Goal: Information Seeking & Learning: Learn about a topic

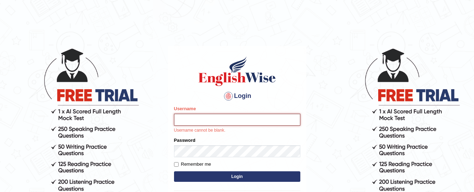
type input "LuisMosquera"
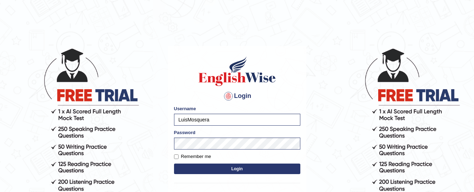
click at [183, 158] on label "Remember me" at bounding box center [192, 156] width 37 height 7
click at [179, 158] on input "Remember me" at bounding box center [176, 156] width 5 height 5
checkbox input "true"
click at [196, 165] on button "Login" at bounding box center [237, 169] width 126 height 11
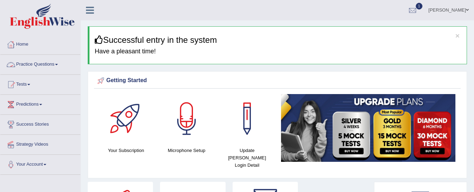
click at [40, 66] on link "Practice Questions" at bounding box center [40, 64] width 80 height 18
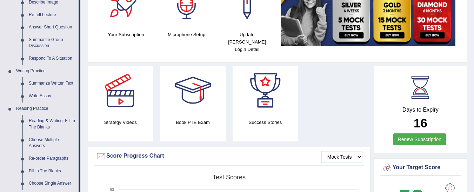
scroll to position [112, 0]
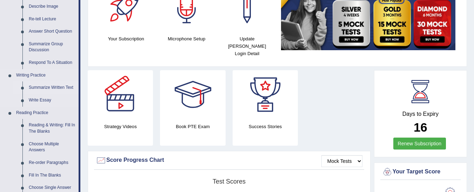
click at [51, 81] on link "Summarize Written Text" at bounding box center [52, 87] width 53 height 13
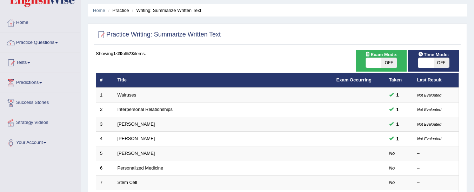
scroll to position [23, 0]
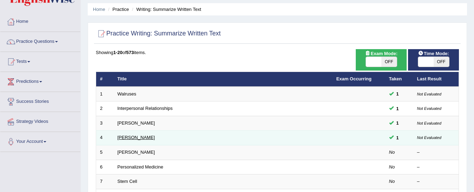
click at [127, 138] on link "Jonas Salk" at bounding box center [137, 137] width 38 height 5
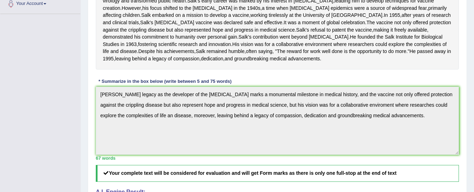
scroll to position [132, 0]
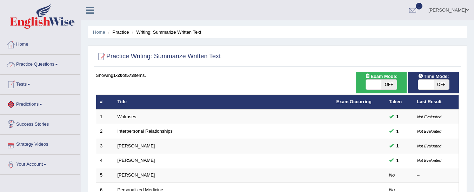
click at [44, 55] on link "Practice Questions" at bounding box center [40, 64] width 80 height 18
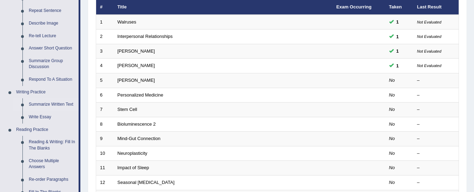
scroll to position [98, 0]
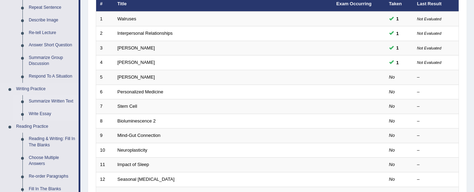
click at [44, 116] on link "Write Essay" at bounding box center [52, 114] width 53 height 13
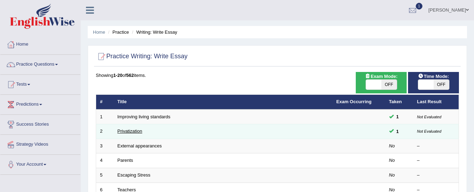
click at [130, 132] on link "Privatization" at bounding box center [130, 130] width 25 height 5
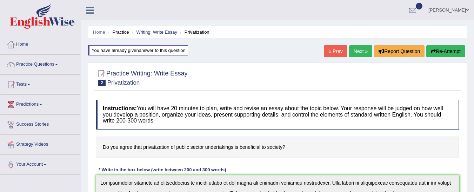
click at [58, 65] on span at bounding box center [56, 64] width 3 height 1
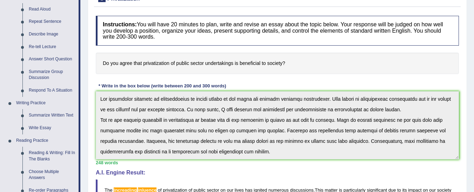
scroll to position [82, 0]
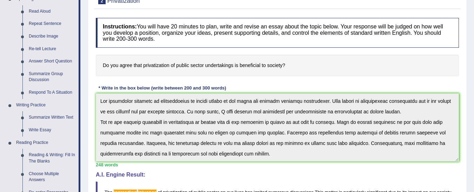
drag, startPoint x: 79, startPoint y: 117, endPoint x: 86, endPoint y: 142, distance: 26.0
click at [86, 142] on div "Toggle navigation Home Practice Questions Speaking Practice Read Aloud Repeat S…" at bounding box center [237, 162] width 474 height 488
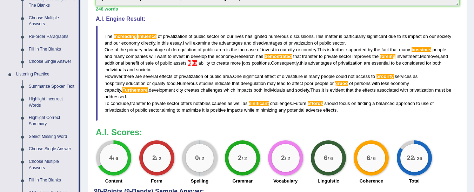
scroll to position [229, 0]
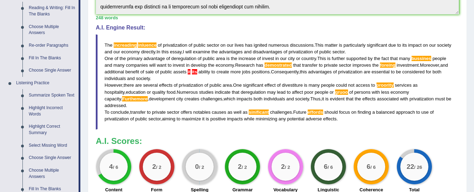
drag, startPoint x: 79, startPoint y: 96, endPoint x: 330, endPoint y: 108, distance: 251.6
click at [330, 108] on div "Toggle navigation Home Practice Questions Speaking Practice Read Aloud Repeat S…" at bounding box center [237, 15] width 474 height 488
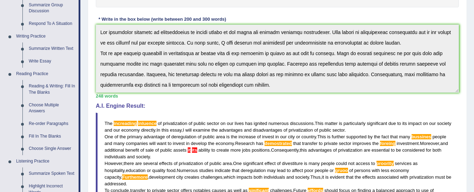
scroll to position [150, 0]
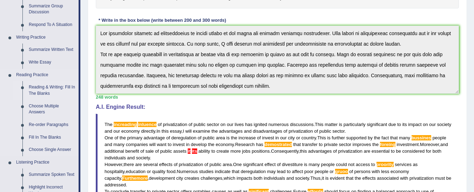
click at [41, 88] on link "Reading & Writing: Fill In The Blanks" at bounding box center [52, 90] width 53 height 19
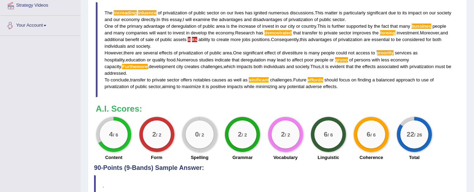
scroll to position [358, 0]
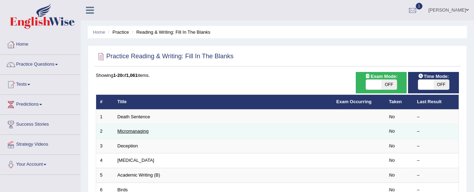
click at [140, 133] on link "Micromanaging" at bounding box center [133, 130] width 31 height 5
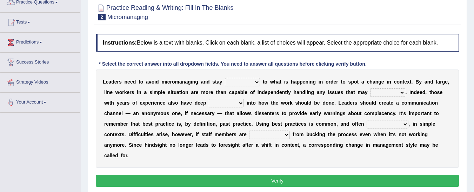
scroll to position [61, 0]
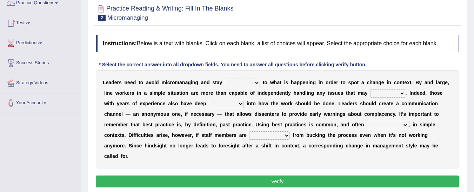
click at [257, 81] on select "complied connected precise concise" at bounding box center [242, 83] width 35 height 8
select select "precise"
click at [225, 79] on select "complied connected precise concise" at bounding box center [242, 83] width 35 height 8
click at [399, 94] on select "apprise rise encounter arise" at bounding box center [387, 93] width 35 height 8
click at [324, 156] on div "L e a d e r s n e e d t o a v o i d m i c r o m a n a g i n g a n d s t a y com…" at bounding box center [277, 119] width 363 height 98
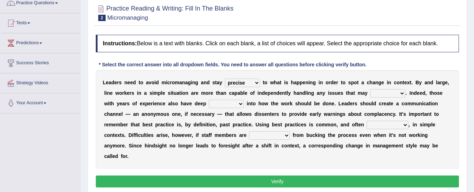
click at [237, 104] on select "incursion insight indignity indication" at bounding box center [226, 104] width 35 height 8
select select "incursion"
click at [209, 100] on select "incursion insight indignity indication" at bounding box center [226, 104] width 35 height 8
click at [405, 124] on select "inappropriate apprehensive appropriate forbidden" at bounding box center [388, 125] width 42 height 8
select select "appropriate"
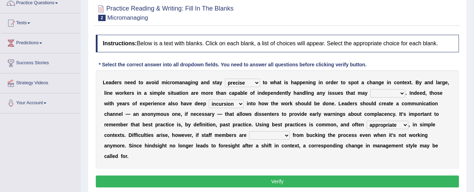
click at [367, 121] on select "inappropriate apprehensive appropriate forbidden" at bounding box center [388, 125] width 42 height 8
click at [290, 137] on b at bounding box center [291, 135] width 3 height 6
click at [277, 134] on select "disarranged disinclined discouraged disintegrated" at bounding box center [269, 135] width 41 height 8
click at [325, 157] on div "L e a d e r s n e e d t o a v o i d m i c r o m a n a g i n g a n d s t a y com…" at bounding box center [277, 119] width 363 height 98
click at [394, 93] on select "apprise rise encounter arise" at bounding box center [387, 93] width 35 height 8
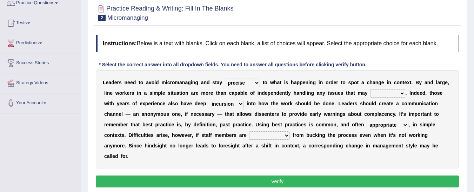
click at [394, 93] on select "apprise rise encounter arise" at bounding box center [387, 93] width 35 height 8
click at [401, 91] on select "apprise rise encounter arise" at bounding box center [387, 93] width 35 height 8
select select "arise"
click at [370, 89] on select "apprise rise encounter arise" at bounding box center [387, 93] width 35 height 8
click at [281, 134] on select "disarranged disinclined discouraged disintegrated" at bounding box center [269, 135] width 41 height 8
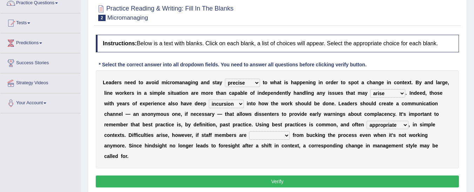
select select "disarranged"
click at [249, 131] on select "disarranged disinclined discouraged disintegrated" at bounding box center [269, 135] width 41 height 8
click at [276, 181] on button "Verify" at bounding box center [277, 182] width 363 height 12
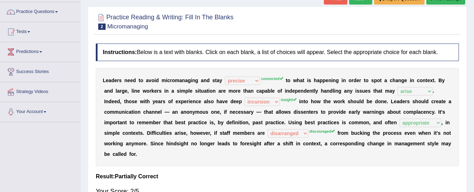
scroll to position [53, 0]
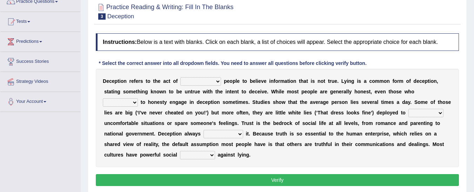
scroll to position [64, 0]
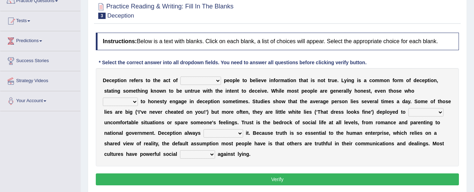
click at [221, 78] on select "discouraging forbidding detecting encouraging" at bounding box center [200, 81] width 41 height 8
select select "detecting"
click at [180, 77] on select "discouraging forbidding detecting encouraging" at bounding box center [200, 81] width 41 height 8
click at [132, 101] on select "describe prescribe inscribe subscribe" at bounding box center [120, 102] width 35 height 8
select select "describe"
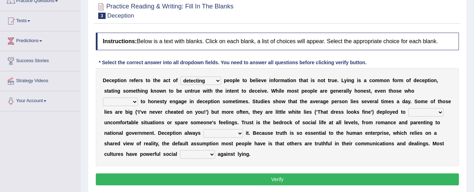
click at [103, 98] on select "describe prescribe inscribe subscribe" at bounding box center [120, 102] width 35 height 8
click at [440, 112] on select "contest illuminate disguise avoid" at bounding box center [426, 112] width 35 height 8
select select "avoid"
click at [409, 108] on select "contest illuminate disguise avoid" at bounding box center [426, 112] width 35 height 8
click at [243, 134] on select "undermines underscores undertakes underwrites" at bounding box center [224, 133] width 40 height 8
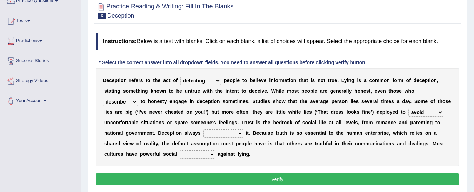
select select "undermines"
click at [204, 129] on select "undermines underscores undertakes underwrites" at bounding box center [224, 133] width 40 height 8
click at [206, 152] on select "ejections sanctions fractions inductions" at bounding box center [197, 154] width 35 height 8
select select "sanctions"
click at [180, 150] on select "ejections sanctions fractions inductions" at bounding box center [197, 154] width 35 height 8
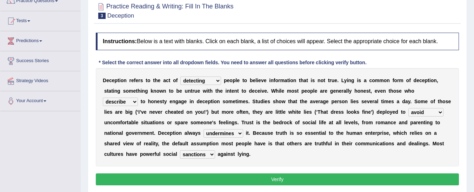
click at [241, 181] on button "Verify" at bounding box center [277, 179] width 363 height 12
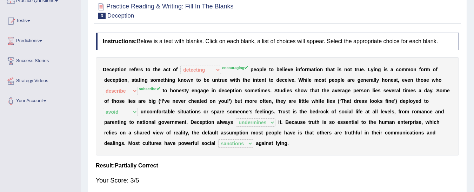
click at [262, 174] on div "Your Score: 3/5" at bounding box center [277, 180] width 363 height 17
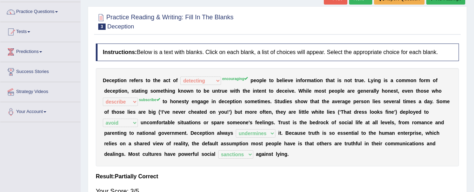
scroll to position [52, 0]
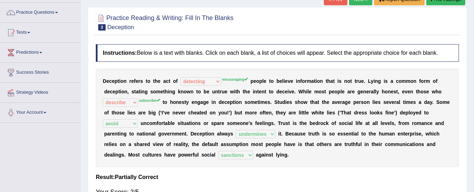
click at [231, 84] on div "D e c e p t i o n r e f e r s t o t h e a c t o f discouraging forbidding detec…" at bounding box center [277, 118] width 363 height 98
click at [59, 10] on link "Practice Questions" at bounding box center [40, 12] width 80 height 18
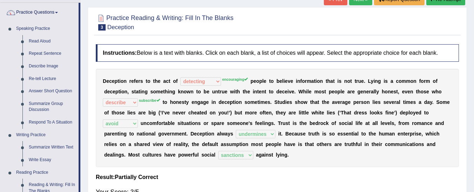
click at [59, 10] on link "Practice Questions" at bounding box center [39, 12] width 78 height 18
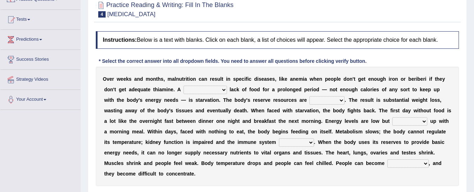
scroll to position [63, 0]
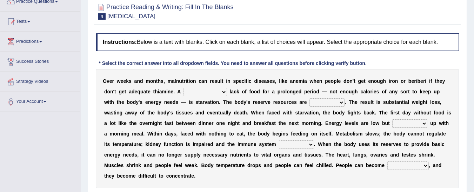
click at [223, 92] on select "severe distinguishing proper distinctive" at bounding box center [206, 92] width 44 height 8
select select "severe"
click at [184, 88] on select "severe distinguishing proper distinctive" at bounding box center [206, 92] width 44 height 8
click at [348, 104] on b at bounding box center [347, 102] width 3 height 6
click at [342, 103] on select "obsoleted depleted pelleted deleted" at bounding box center [327, 102] width 35 height 8
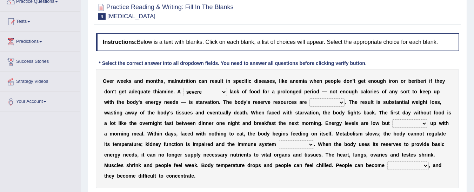
select select "obsoleted"
click at [310, 98] on select "obsoleted depleted pelleted deleted" at bounding box center [327, 102] width 35 height 8
click at [419, 123] on select "feed come chill pick" at bounding box center [409, 123] width 35 height 8
select select "come"
click at [392, 119] on select "feed come chill pick" at bounding box center [409, 123] width 35 height 8
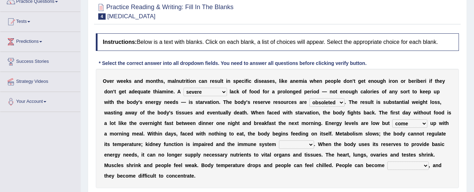
click at [314, 144] on b "." at bounding box center [314, 144] width 1 height 6
click at [312, 144] on select "deepens deafens weakens surpasses" at bounding box center [296, 144] width 35 height 8
select select "weakens"
click at [279, 140] on select "deepens deafens weakens surpasses" at bounding box center [296, 144] width 35 height 8
click at [428, 166] on select "irritable commutable indisputable transportable" at bounding box center [408, 165] width 41 height 8
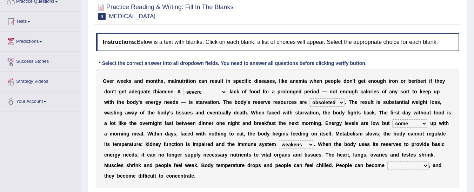
select select "irritable"
click at [388, 161] on select "irritable commutable indisputable transportable" at bounding box center [408, 165] width 41 height 8
click at [419, 126] on select "feed come chill pick" at bounding box center [409, 123] width 35 height 8
select select "pick"
click at [392, 119] on select "feed come chill pick" at bounding box center [409, 123] width 35 height 8
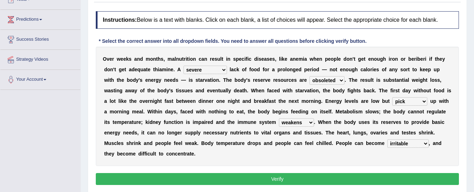
scroll to position [84, 0]
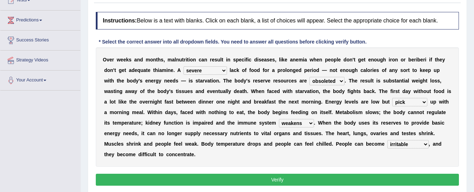
click at [297, 177] on button "Verify" at bounding box center [277, 180] width 363 height 12
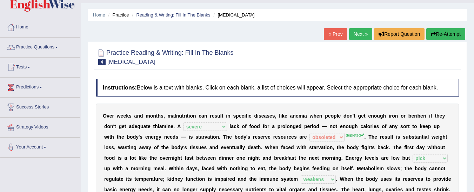
scroll to position [19, 0]
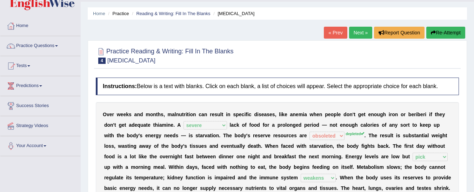
click at [359, 34] on link "Next »" at bounding box center [360, 33] width 23 height 12
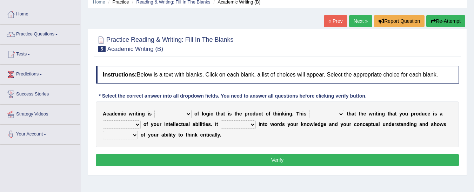
scroll to position [31, 0]
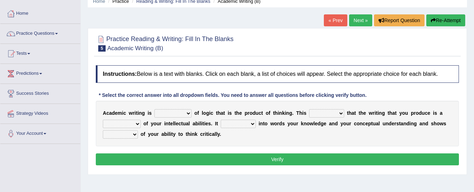
click at [187, 113] on select "expectation entitlement expression exchange" at bounding box center [172, 113] width 37 height 8
select select "expression"
click at [154, 109] on select "expectation entitlement expression exchange" at bounding box center [172, 113] width 37 height 8
click at [339, 113] on select "means questions stipulates answers" at bounding box center [326, 113] width 35 height 8
click at [343, 110] on select "means questions stipulates answers" at bounding box center [326, 113] width 35 height 8
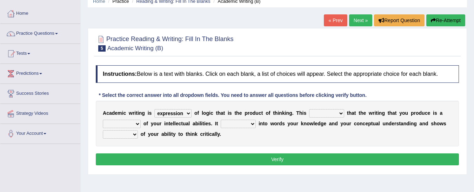
click at [338, 115] on select "means questions stipulates answers" at bounding box center [326, 113] width 35 height 8
select select "means"
click at [309, 109] on select "means questions stipulates answers" at bounding box center [326, 113] width 35 height 8
click at [138, 125] on select "redundancy mission credit reflection" at bounding box center [122, 124] width 38 height 8
select select "reflection"
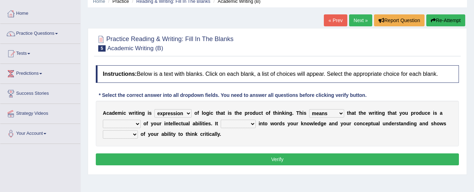
click at [103, 120] on select "redundancy mission credit reflection" at bounding box center [122, 124] width 38 height 8
click at [136, 121] on select "redundancy mission credit reflection" at bounding box center [122, 124] width 38 height 8
click at [251, 124] on select "enriches shows allows puts" at bounding box center [238, 124] width 35 height 8
select select "allows"
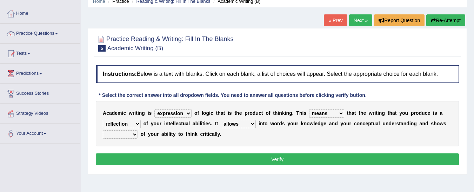
click at [221, 120] on select "enriches shows allows puts" at bounding box center [238, 124] width 35 height 8
click at [133, 134] on select "hassle excuse capacity evidence" at bounding box center [120, 134] width 35 height 8
select select "capacity"
click at [103, 130] on select "hassle excuse capacity evidence" at bounding box center [120, 134] width 35 height 8
click at [128, 168] on div "Instructions: Below is a text with blanks. Click on each blank, a list of choic…" at bounding box center [277, 116] width 367 height 109
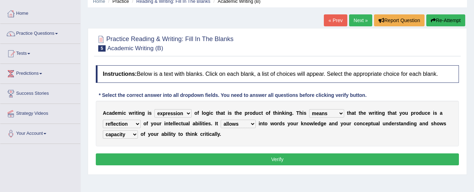
click at [190, 113] on select "expectation entitlement expression exchange" at bounding box center [172, 113] width 37 height 8
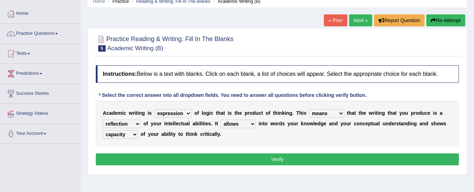
click at [190, 113] on select "expectation entitlement expression exchange" at bounding box center [172, 113] width 37 height 8
click at [138, 123] on select "redundancy mission credit reflection" at bounding box center [122, 124] width 38 height 8
click at [252, 124] on select "enriches shows allows puts" at bounding box center [238, 124] width 35 height 8
select select "puts"
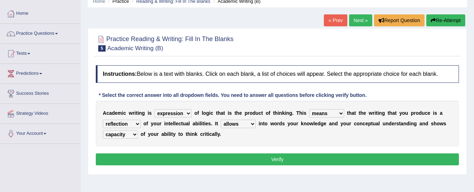
click at [221, 120] on select "enriches shows allows puts" at bounding box center [238, 124] width 35 height 8
click at [132, 133] on select "hassle excuse capacity evidence" at bounding box center [120, 134] width 35 height 8
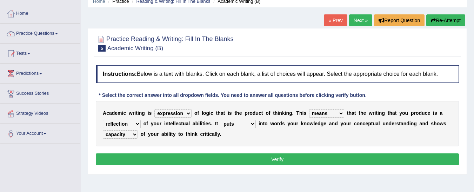
click at [132, 133] on select "hassle excuse capacity evidence" at bounding box center [120, 134] width 35 height 8
click at [274, 158] on button "Verify" at bounding box center [277, 159] width 363 height 12
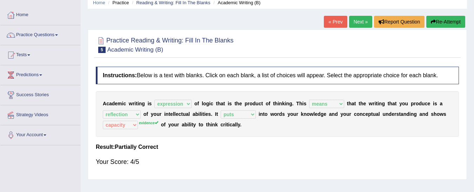
scroll to position [29, 0]
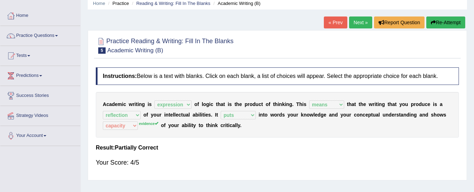
click at [361, 29] on div "« Prev Next » Report Question Re-Attempt" at bounding box center [395, 23] width 143 height 14
click at [362, 22] on link "Next »" at bounding box center [360, 22] width 23 height 12
click at [357, 21] on link "Next »" at bounding box center [360, 22] width 23 height 12
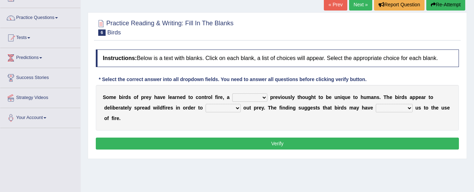
scroll to position [48, 0]
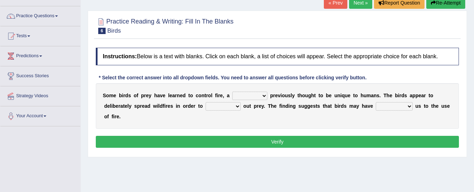
click at [261, 95] on select "question profile tale skill" at bounding box center [249, 96] width 35 height 8
select select "question"
click at [232, 92] on select "question profile tale skill" at bounding box center [249, 96] width 35 height 8
click at [395, 105] on select "prophesied beaten transmitted forced" at bounding box center [394, 106] width 37 height 8
select select "beaten"
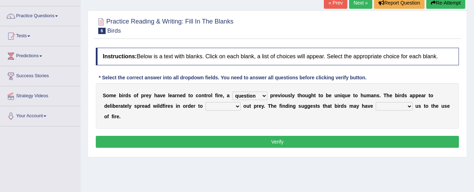
click at [376, 102] on select "prophesied beaten transmitted forced" at bounding box center [394, 106] width 37 height 8
click at [232, 105] on select "prevent limit span flush" at bounding box center [223, 106] width 35 height 8
select select "prevent"
click at [206, 102] on select "prevent limit span flush" at bounding box center [223, 106] width 35 height 8
click at [253, 141] on button "Verify" at bounding box center [277, 142] width 363 height 12
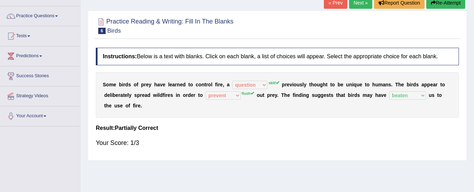
click at [457, 5] on button "Re-Attempt" at bounding box center [446, 3] width 39 height 12
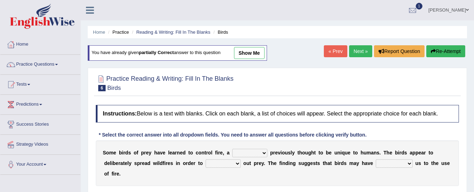
click at [361, 54] on link "Next »" at bounding box center [360, 51] width 23 height 12
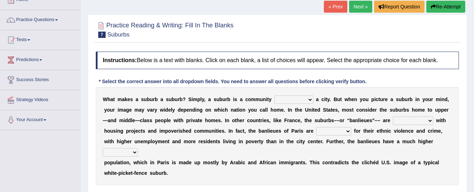
scroll to position [44, 0]
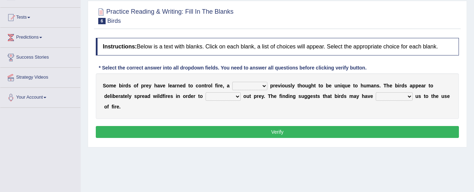
scroll to position [68, 0]
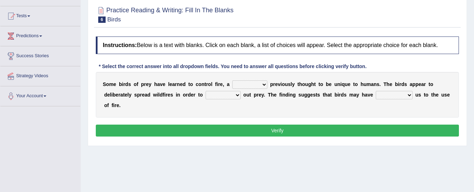
click at [263, 86] on select "question profile tale skill" at bounding box center [249, 84] width 35 height 8
select select "skill"
click at [232, 80] on select "question profile tale skill" at bounding box center [249, 84] width 35 height 8
click at [236, 95] on select "prevent limit span flush" at bounding box center [223, 95] width 35 height 8
select select "flush"
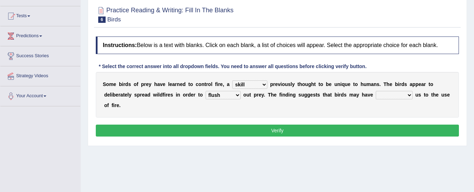
click at [206, 91] on select "prevent limit span flush" at bounding box center [223, 95] width 35 height 8
click at [224, 138] on div "Instructions: Below is a text with blanks. Click on each blank, a list of choic…" at bounding box center [277, 87] width 367 height 109
click at [408, 95] on select "prophesied beaten transmitted forced" at bounding box center [394, 95] width 37 height 8
select select "beaten"
click at [376, 91] on select "prophesied beaten transmitted forced" at bounding box center [394, 95] width 37 height 8
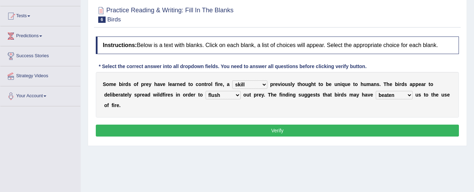
click at [234, 97] on select "prevent limit span flush" at bounding box center [223, 95] width 35 height 8
click at [269, 131] on button "Verify" at bounding box center [277, 131] width 363 height 12
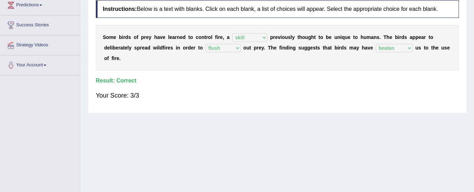
scroll to position [101, 0]
